Goal: Task Accomplishment & Management: Use online tool/utility

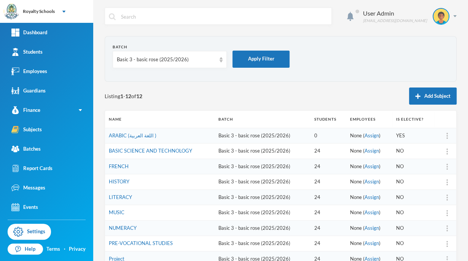
click at [325, 81] on section "Batch Basic 3 - basic rose (2025/2026) Apply Filter" at bounding box center [281, 59] width 352 height 46
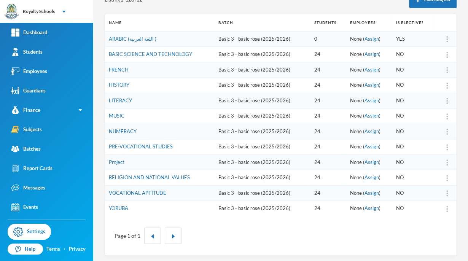
scroll to position [97, 0]
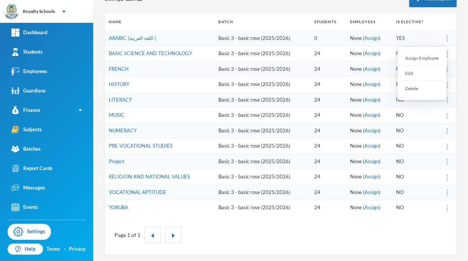
click at [421, 58] on div "Assign Employee" at bounding box center [421, 58] width 41 height 15
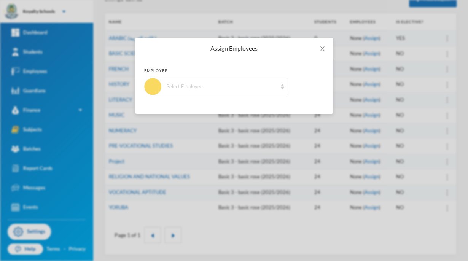
click at [281, 90] on div "Select Employee" at bounding box center [220, 86] width 135 height 17
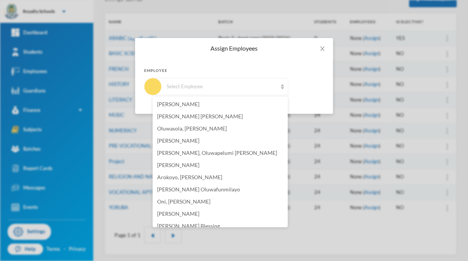
scroll to position [128, 0]
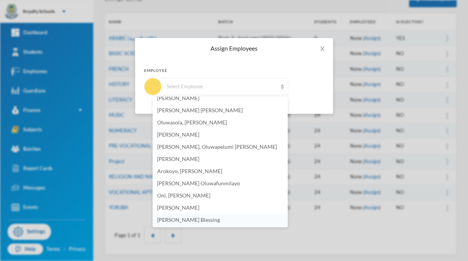
click at [205, 222] on span "[PERSON_NAME] Blessing" at bounding box center [188, 219] width 63 height 6
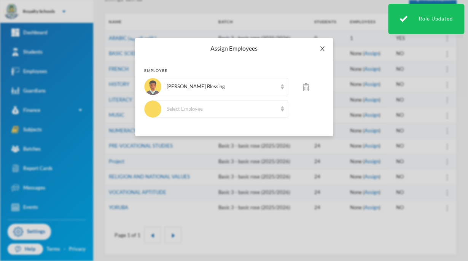
click at [326, 50] on span "Close" at bounding box center [321, 48] width 21 height 21
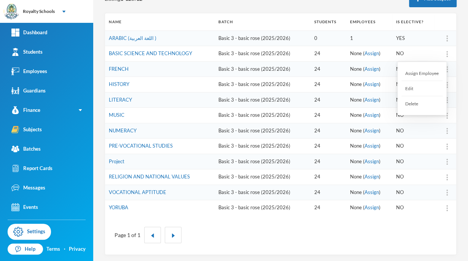
click at [430, 77] on div "Assign Employee" at bounding box center [421, 73] width 41 height 15
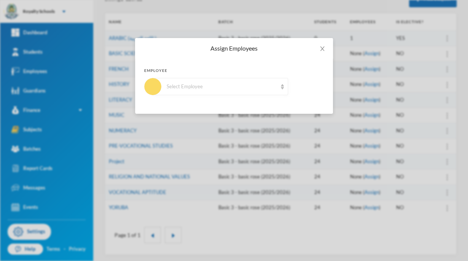
click at [257, 92] on div "Select Employee" at bounding box center [220, 86] width 135 height 17
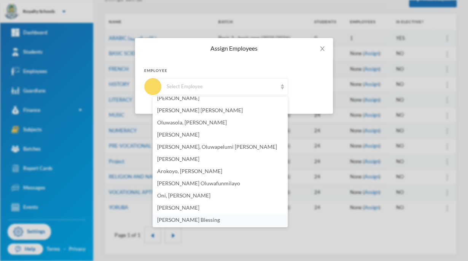
click at [188, 221] on span "[PERSON_NAME] Blessing" at bounding box center [188, 219] width 63 height 6
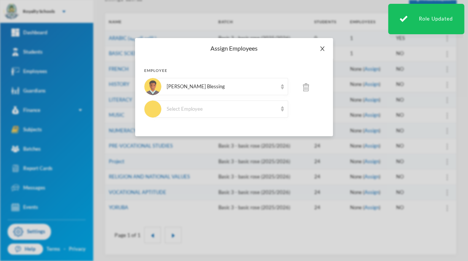
click at [322, 48] on icon "icon: close" at bounding box center [322, 48] width 4 height 5
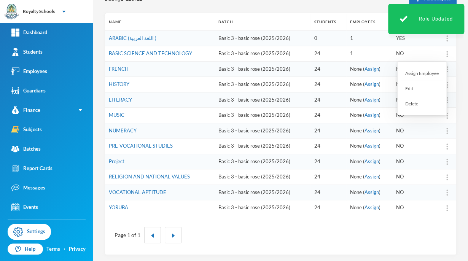
click at [431, 72] on div "Assign Employee" at bounding box center [421, 73] width 41 height 15
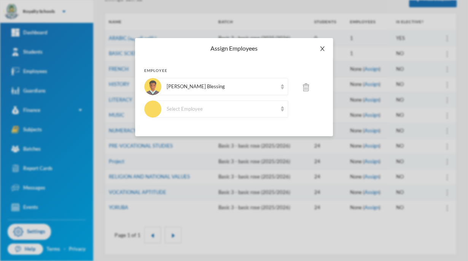
click at [321, 51] on icon "icon: close" at bounding box center [322, 49] width 6 height 6
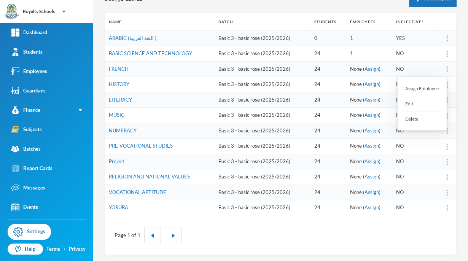
click at [418, 88] on div "Assign Employee" at bounding box center [421, 88] width 41 height 15
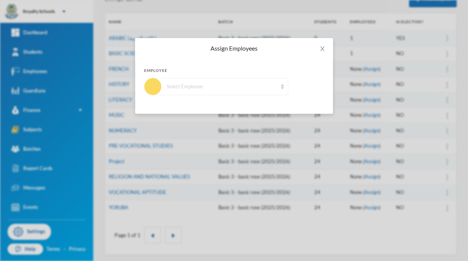
click at [281, 93] on div "Select Employee" at bounding box center [220, 86] width 135 height 17
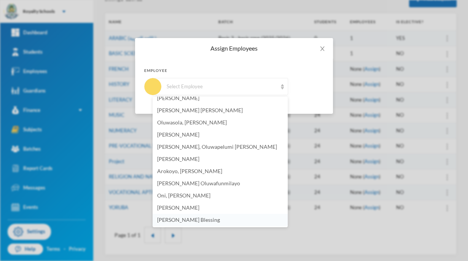
click at [219, 221] on li "[PERSON_NAME] Blessing" at bounding box center [219, 220] width 135 height 12
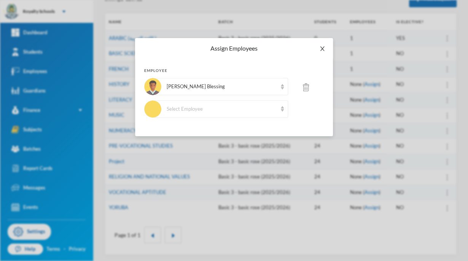
click at [323, 49] on icon "icon: close" at bounding box center [322, 49] width 6 height 6
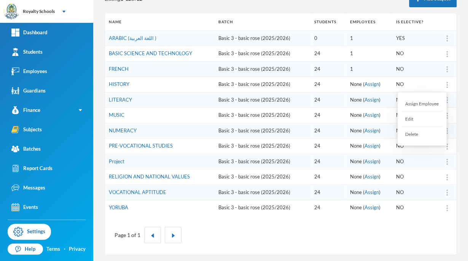
click at [419, 103] on div "Assign Employee" at bounding box center [421, 103] width 41 height 15
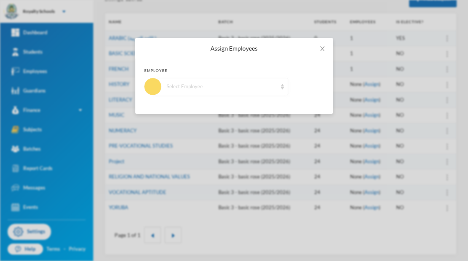
click at [245, 93] on div "Select Employee" at bounding box center [220, 86] width 135 height 17
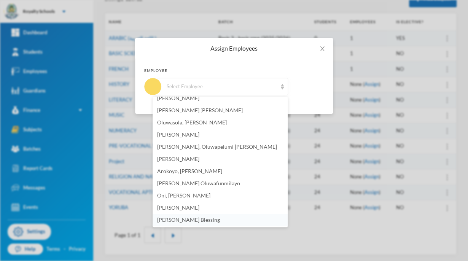
click at [211, 224] on li "[PERSON_NAME] Blessing" at bounding box center [219, 220] width 135 height 12
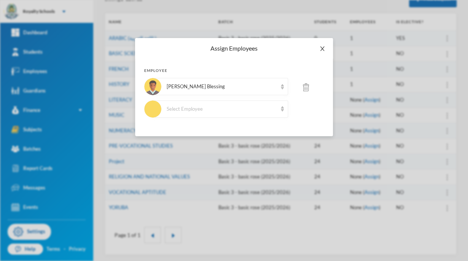
click at [320, 46] on icon "icon: close" at bounding box center [322, 49] width 6 height 6
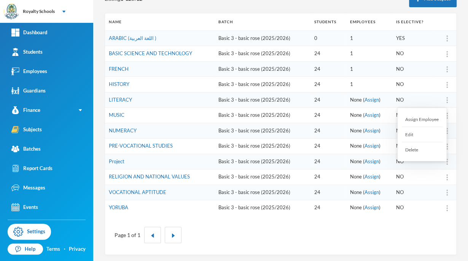
click at [423, 117] on div "Assign Employee" at bounding box center [421, 119] width 41 height 15
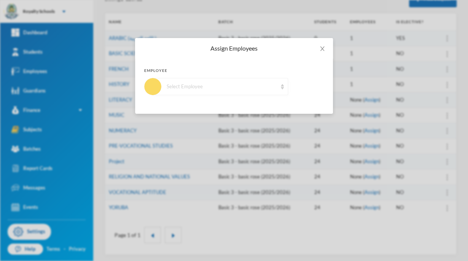
click at [254, 92] on div "Select Employee" at bounding box center [220, 86] width 135 height 17
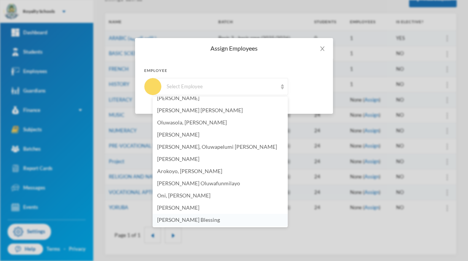
click at [211, 221] on span "[PERSON_NAME] Blessing" at bounding box center [188, 219] width 63 height 6
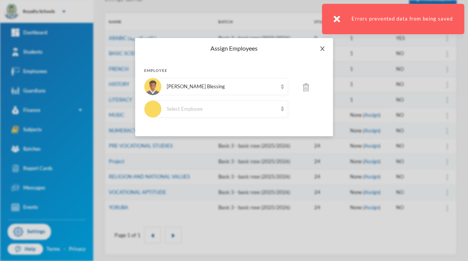
click at [321, 48] on icon "icon: close" at bounding box center [322, 48] width 4 height 5
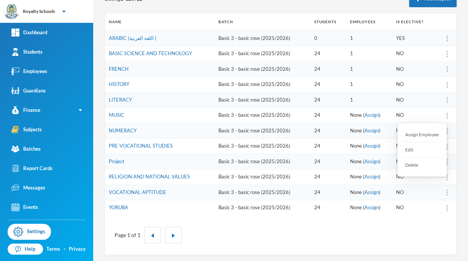
click at [422, 134] on div "Assign Employee" at bounding box center [421, 134] width 41 height 15
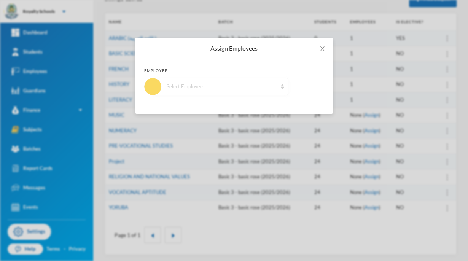
click at [265, 86] on div "Select Employee" at bounding box center [222, 87] width 110 height 8
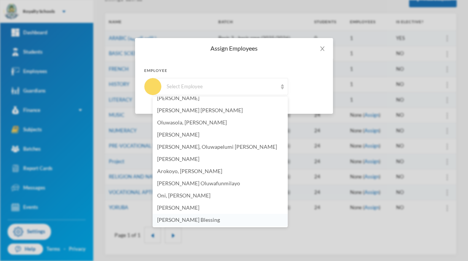
click at [195, 218] on span "[PERSON_NAME] Blessing" at bounding box center [188, 219] width 63 height 6
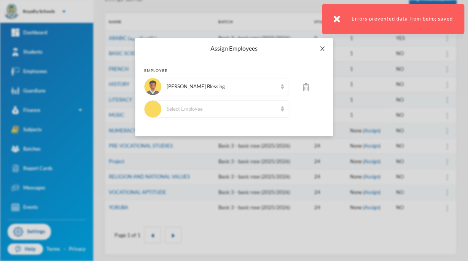
click at [319, 51] on icon "icon: close" at bounding box center [322, 49] width 6 height 6
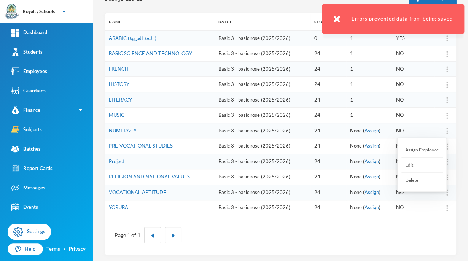
click at [428, 148] on div "Assign Employee" at bounding box center [421, 149] width 41 height 15
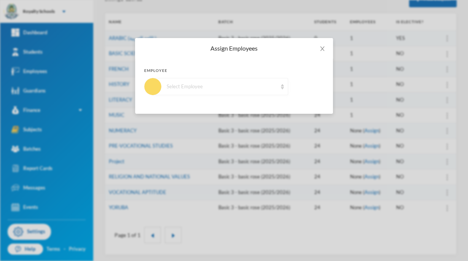
click at [231, 84] on div "Select Employee" at bounding box center [222, 87] width 110 height 8
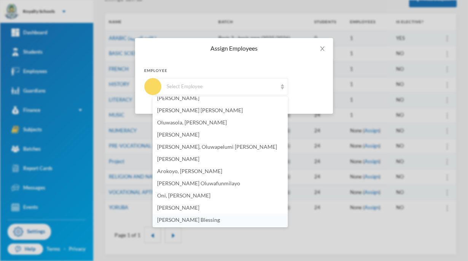
click at [187, 220] on span "[PERSON_NAME] Blessing" at bounding box center [188, 219] width 63 height 6
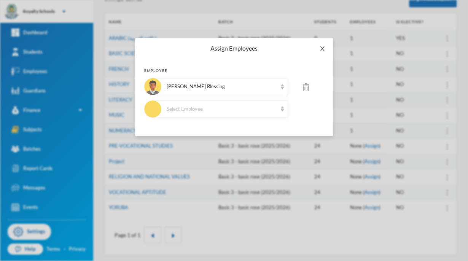
click at [321, 49] on icon "icon: close" at bounding box center [322, 49] width 6 height 6
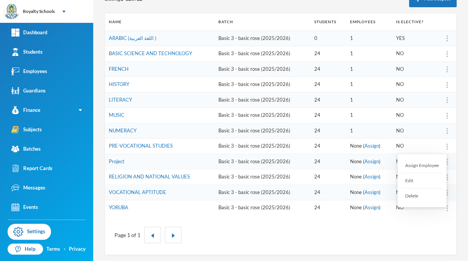
click at [420, 166] on div "Assign Employee" at bounding box center [421, 165] width 41 height 15
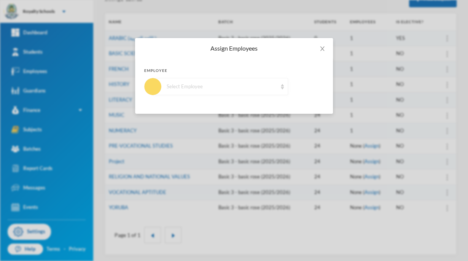
click at [269, 90] on div "Select Employee" at bounding box center [222, 87] width 110 height 8
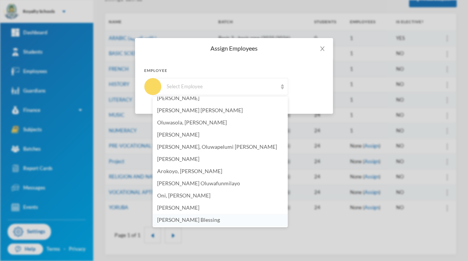
click at [213, 222] on li "[PERSON_NAME] Blessing" at bounding box center [219, 220] width 135 height 12
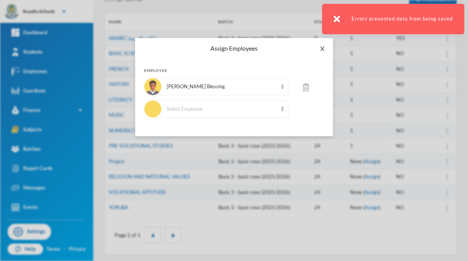
click at [320, 49] on icon "icon: close" at bounding box center [322, 49] width 6 height 6
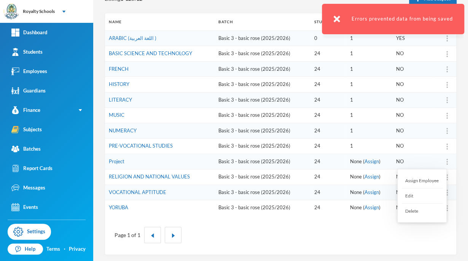
click at [427, 180] on div "Assign Employee" at bounding box center [421, 180] width 41 height 15
